Goal: Communication & Community: Answer question/provide support

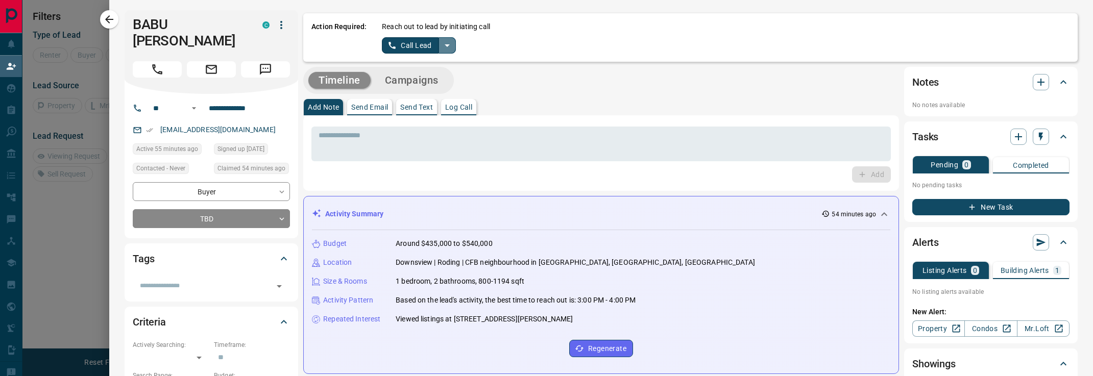
click at [451, 44] on icon "split button" at bounding box center [447, 45] width 12 height 12
click at [427, 75] on li "Log Manual Call" at bounding box center [419, 80] width 62 height 15
click at [426, 45] on button "Log Manual Call" at bounding box center [415, 45] width 67 height 16
click at [416, 45] on button "No" at bounding box center [411, 45] width 18 height 16
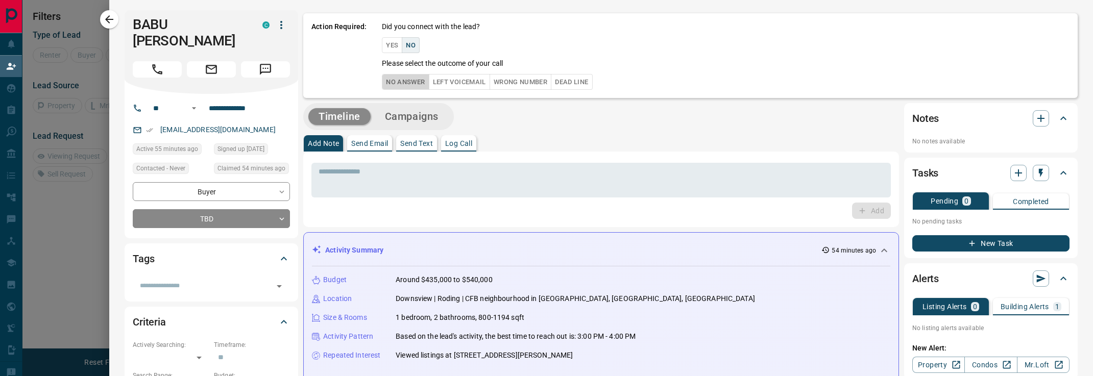
click at [411, 77] on button "No Answer" at bounding box center [405, 82] width 47 height 16
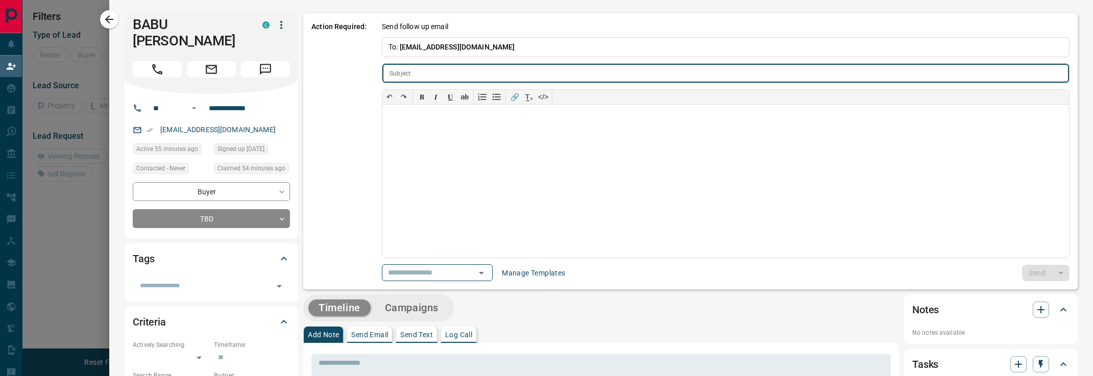
type input "**********"
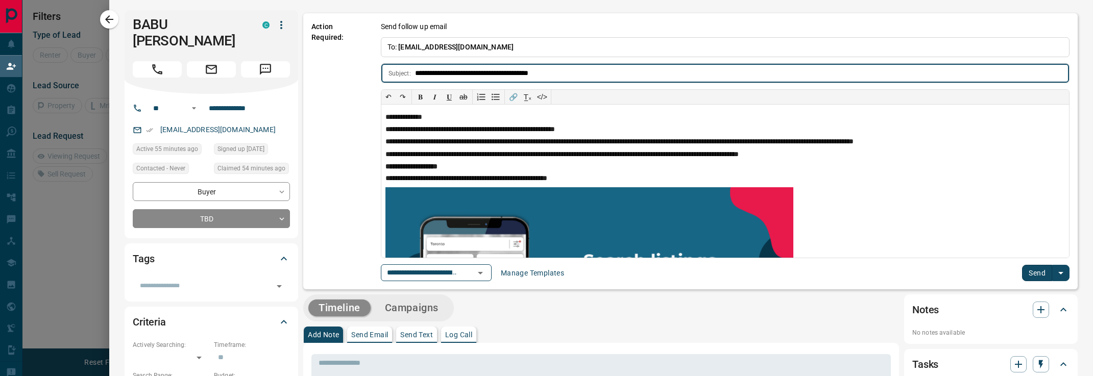
click at [1045, 276] on button "Send" at bounding box center [1037, 273] width 30 height 16
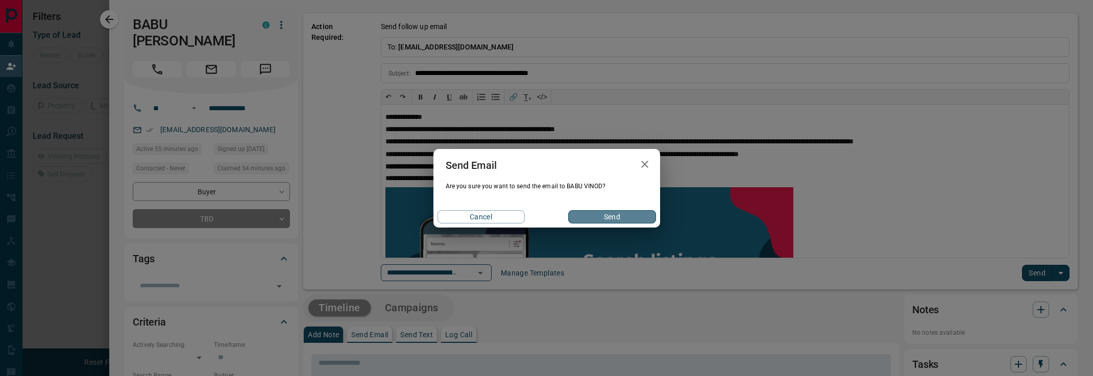
click at [602, 213] on button "Send" at bounding box center [611, 216] width 87 height 13
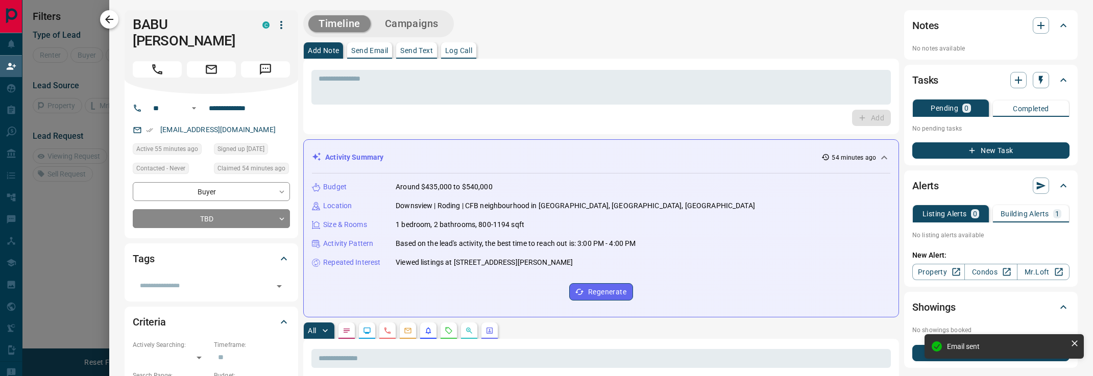
click at [110, 15] on icon "button" at bounding box center [109, 19] width 12 height 12
